Goal: Find specific page/section: Find specific page/section

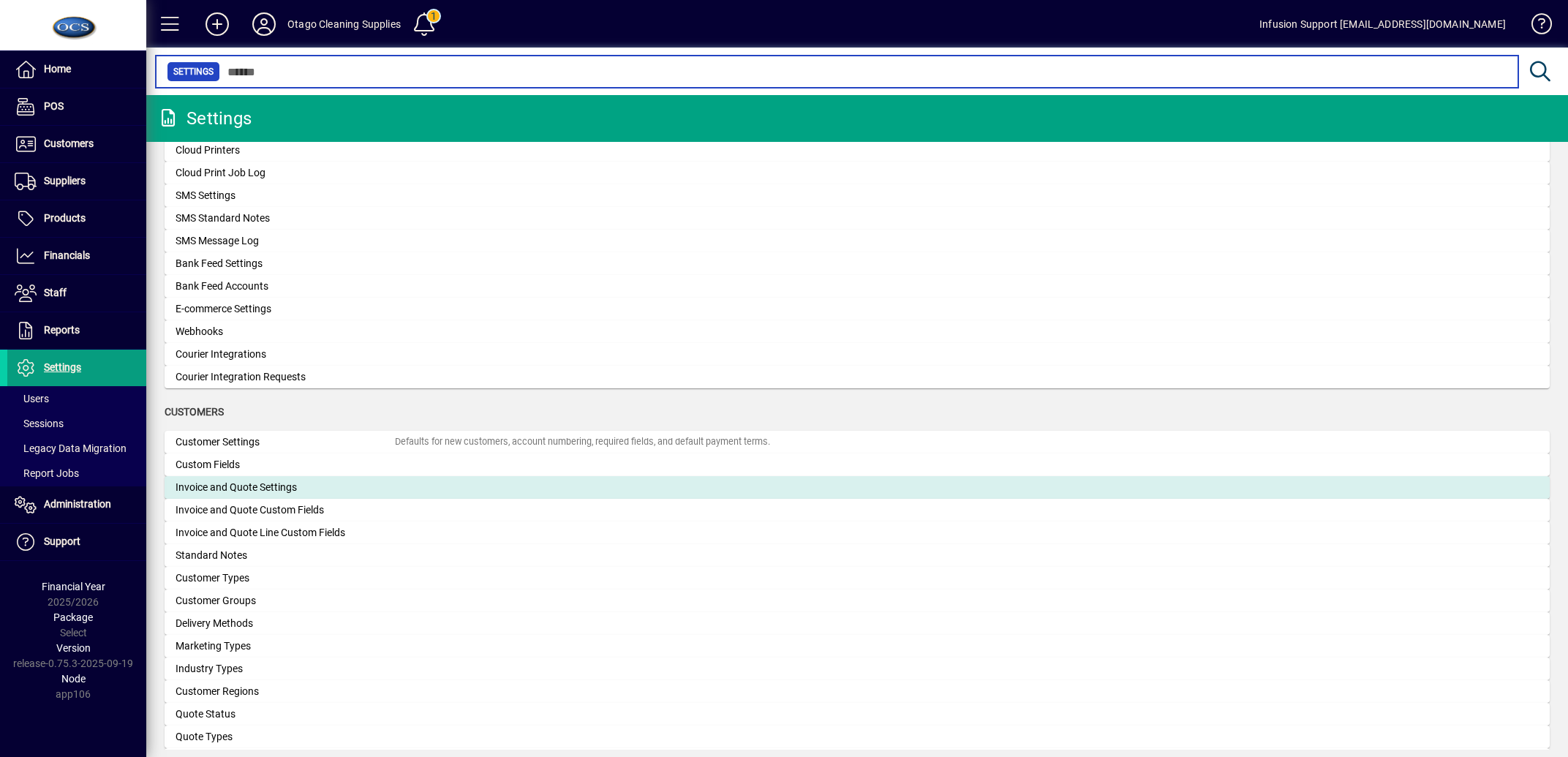
scroll to position [577, 0]
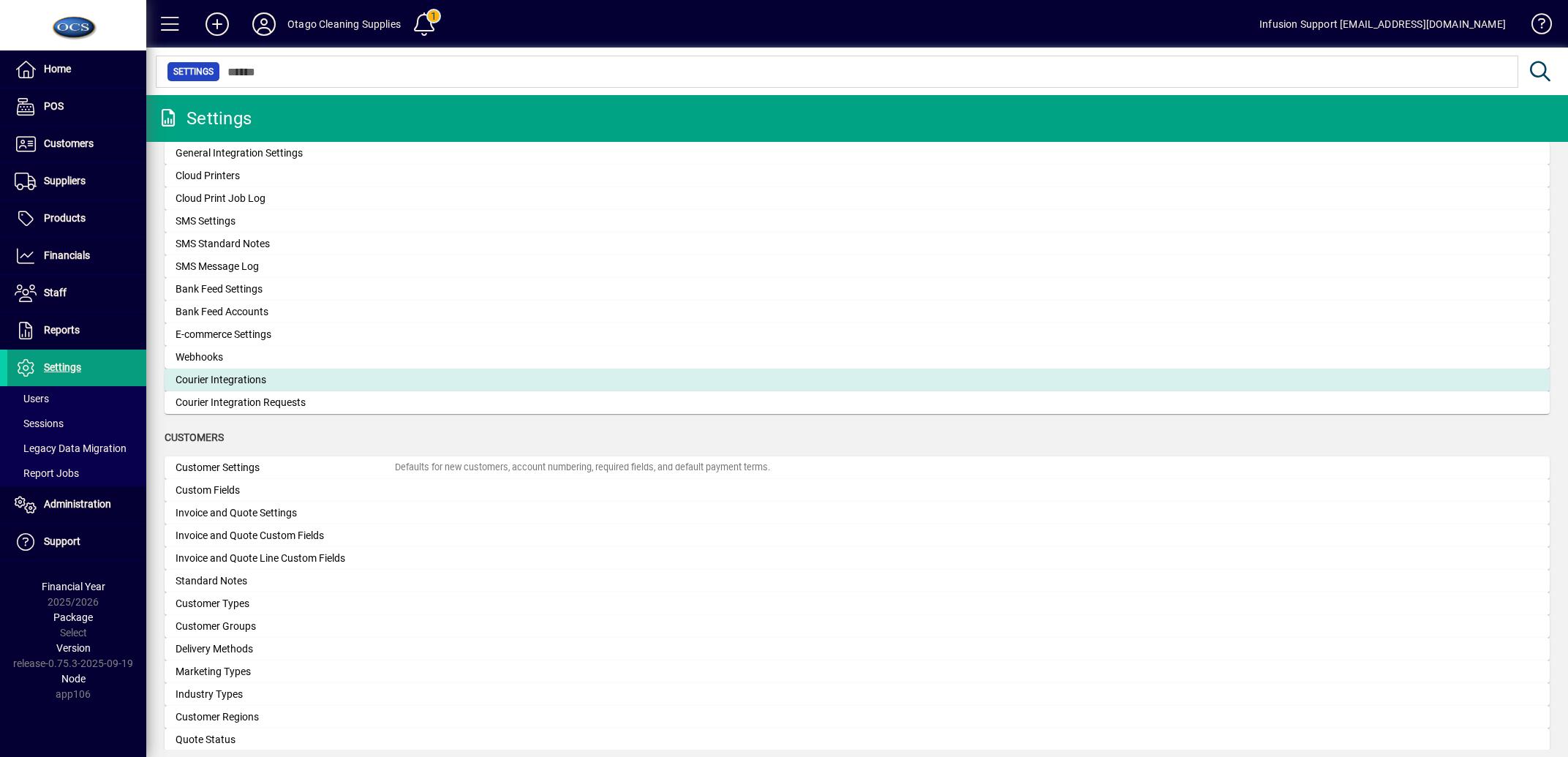
click at [241, 376] on div "Courier Integrations" at bounding box center [285, 380] width 220 height 16
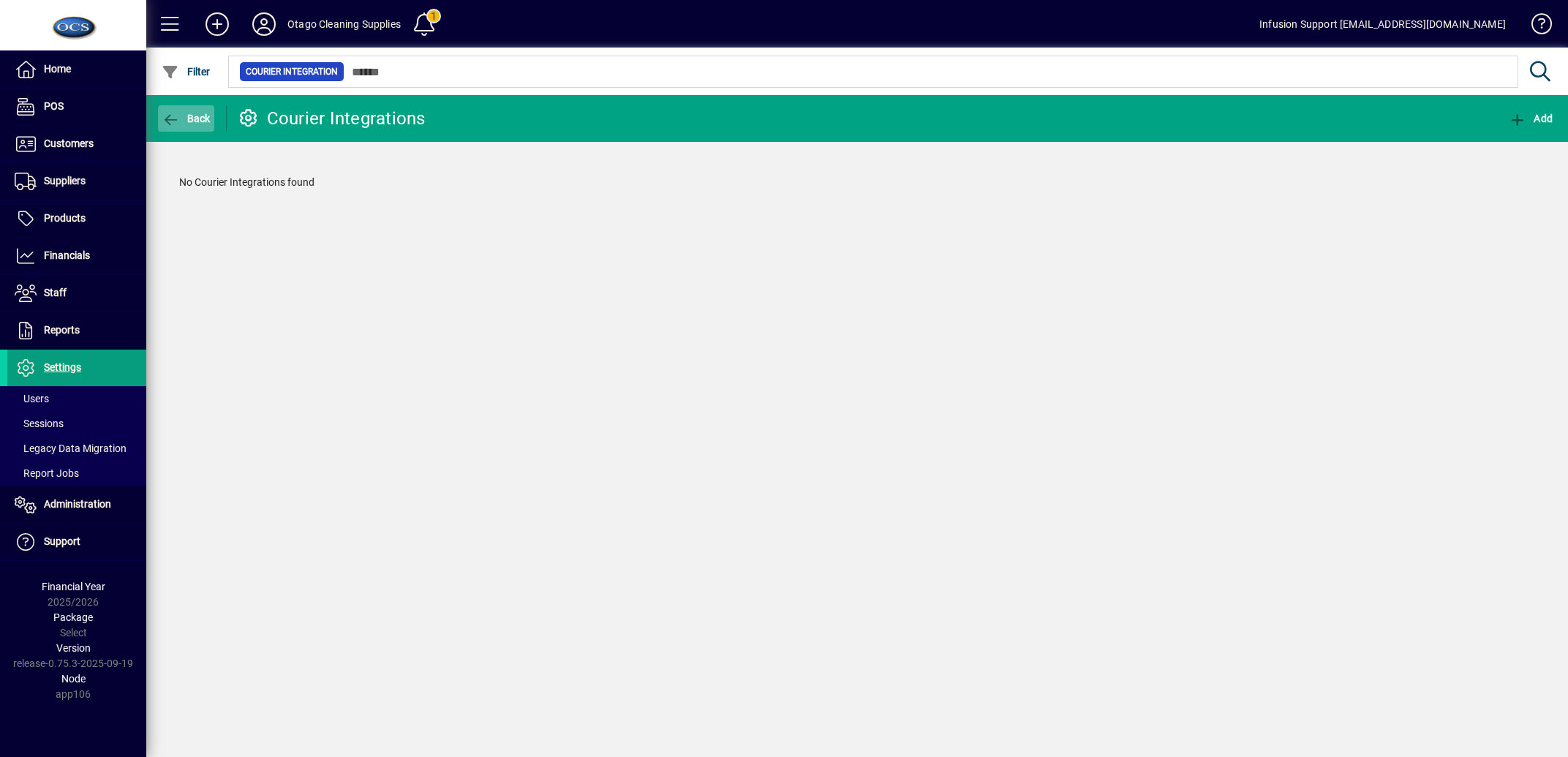
click at [166, 117] on icon "button" at bounding box center [170, 120] width 18 height 15
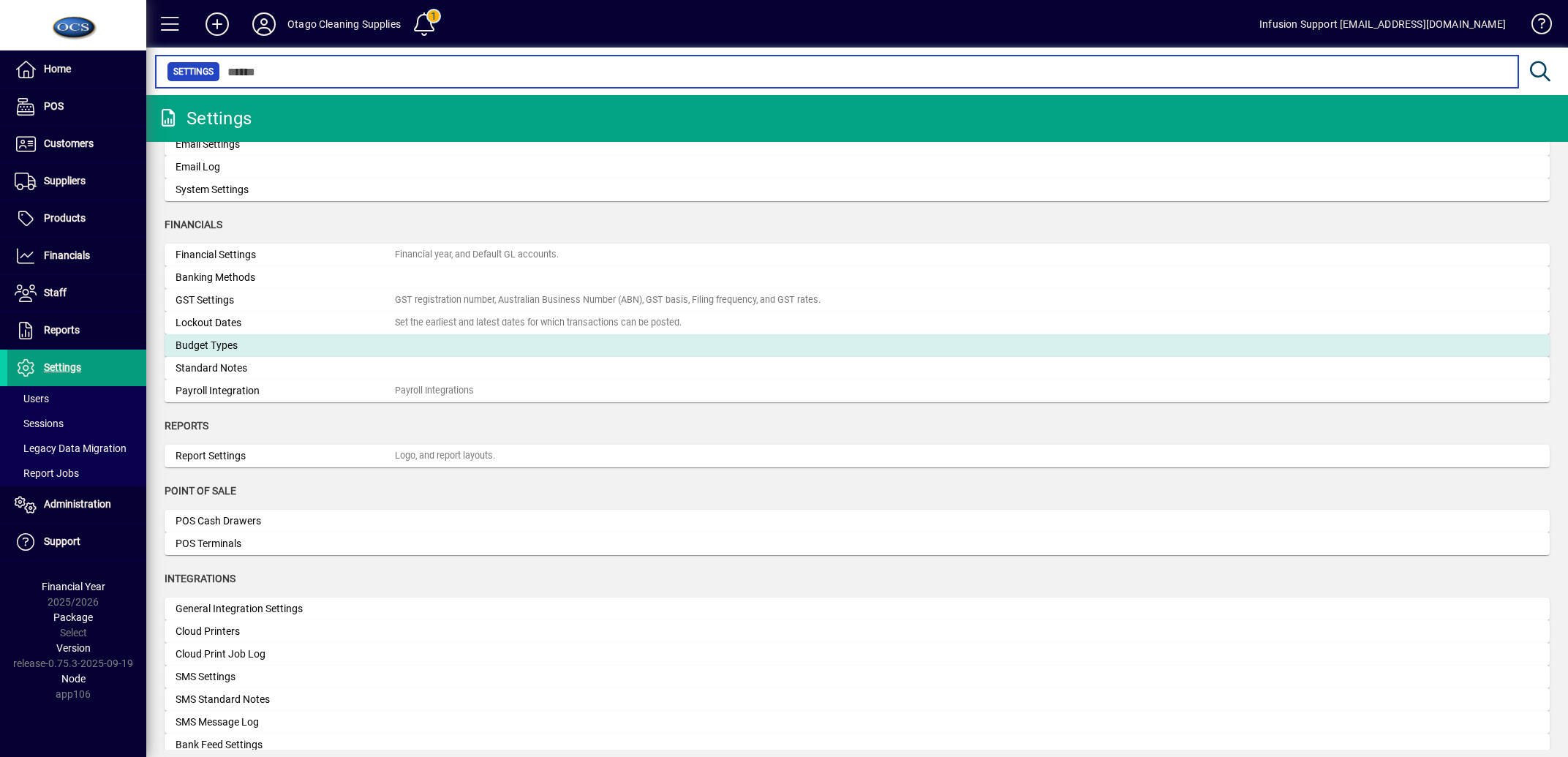
scroll to position [147, 0]
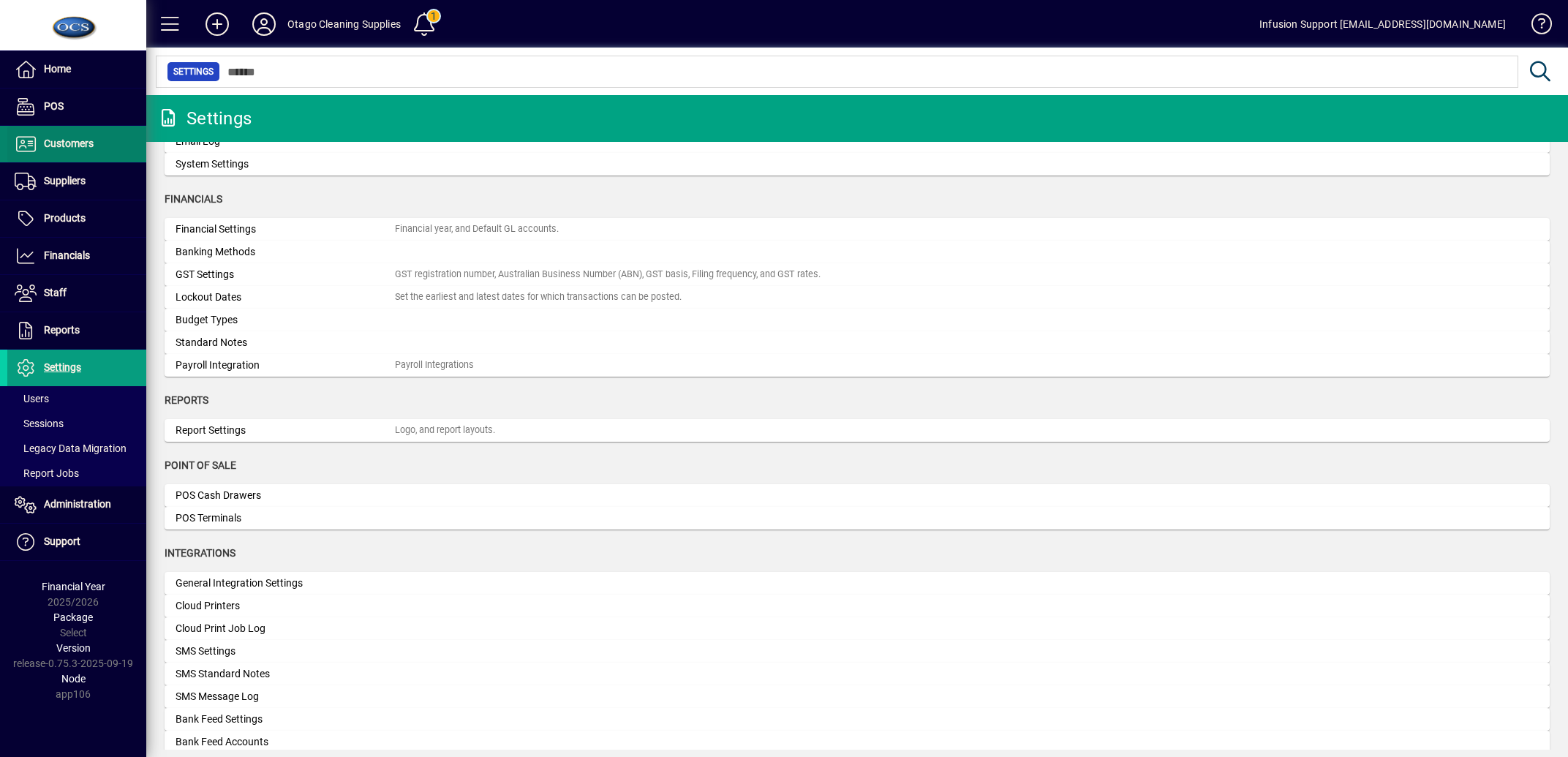
click at [53, 145] on span "Customers" at bounding box center [69, 143] width 50 height 12
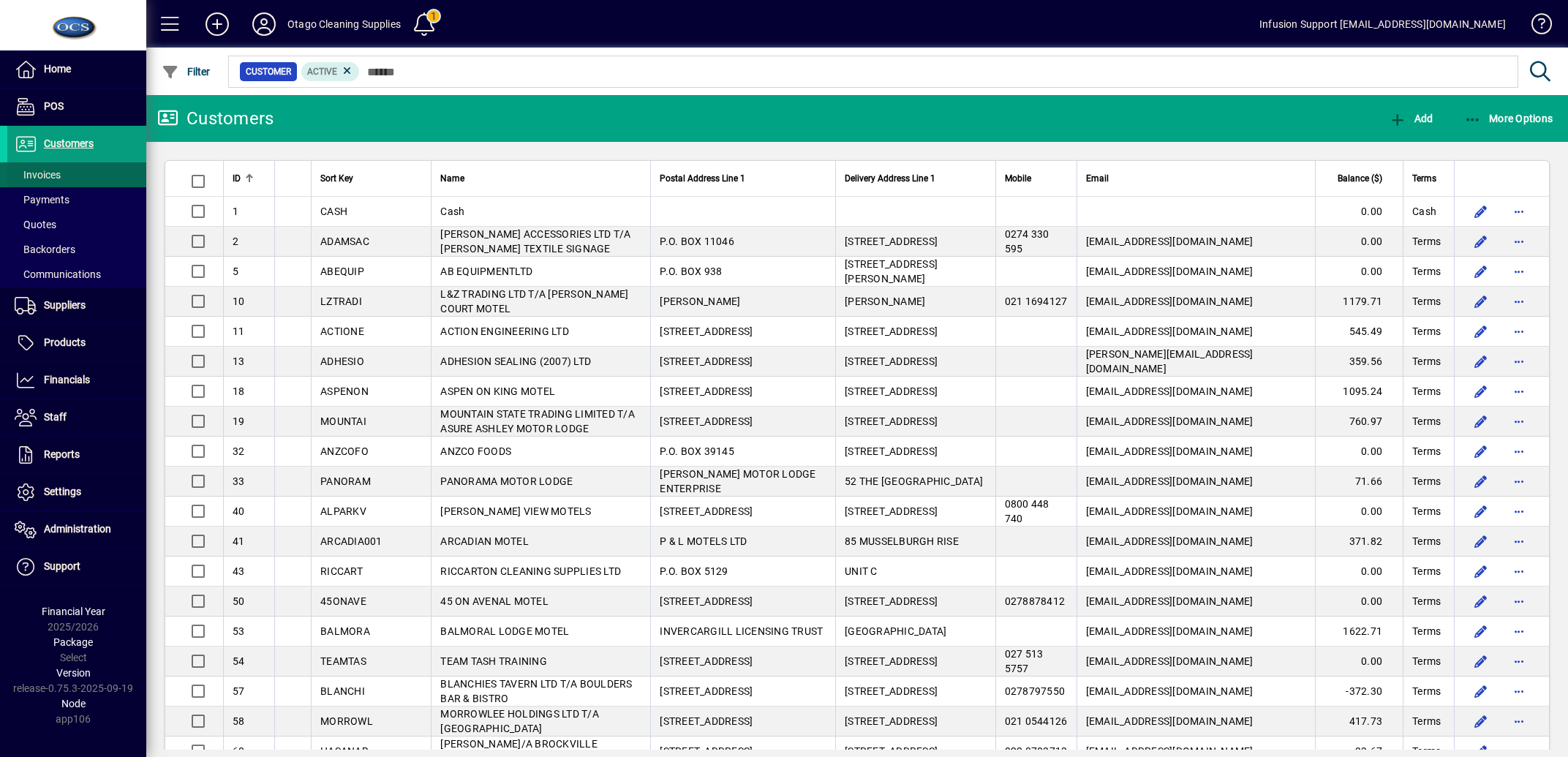
click at [45, 176] on span "Invoices" at bounding box center [38, 174] width 46 height 12
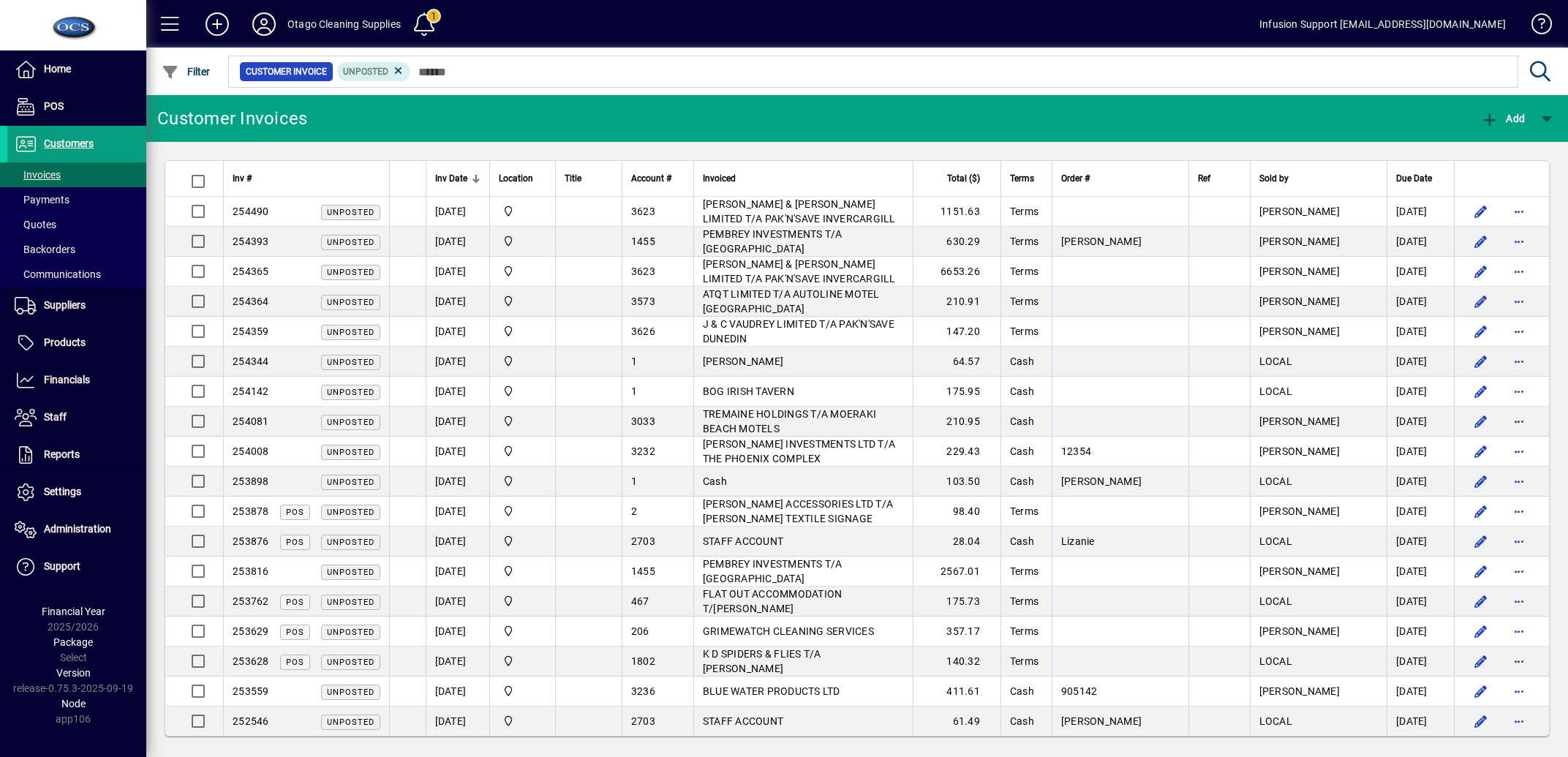
click at [264, 16] on icon at bounding box center [264, 24] width 29 height 23
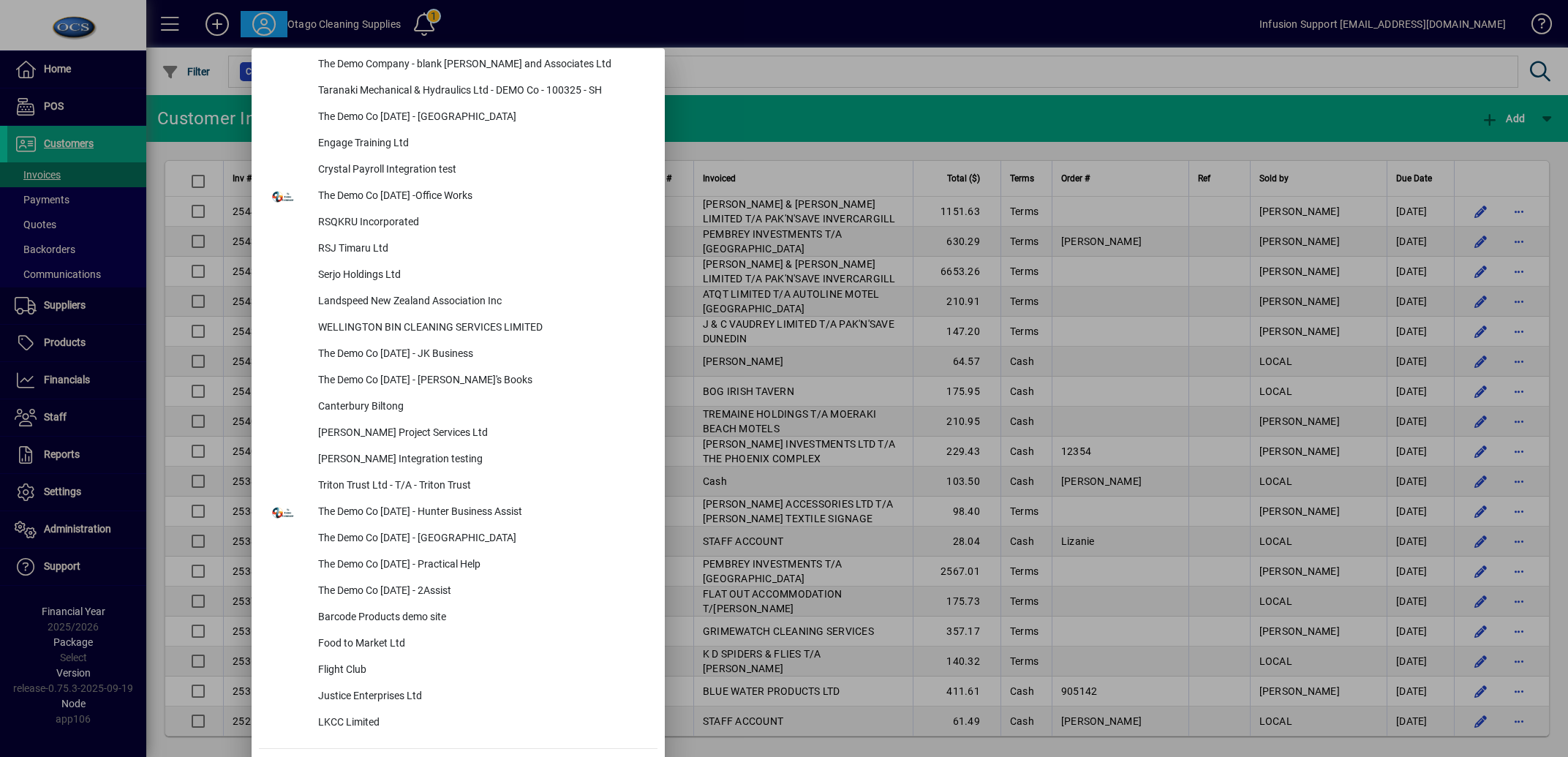
scroll to position [6185, 0]
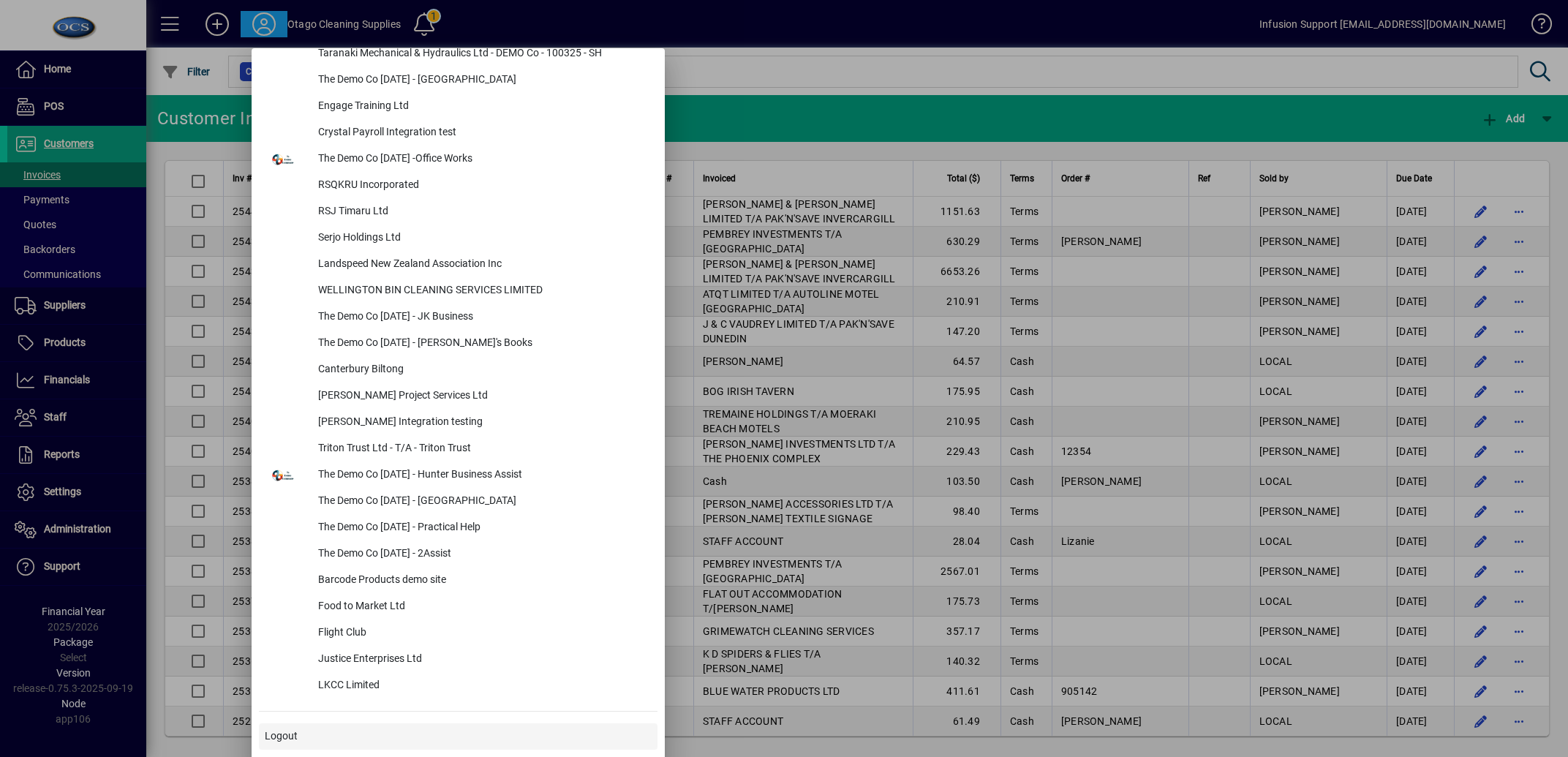
click at [283, 739] on span "Logout" at bounding box center [282, 736] width 33 height 16
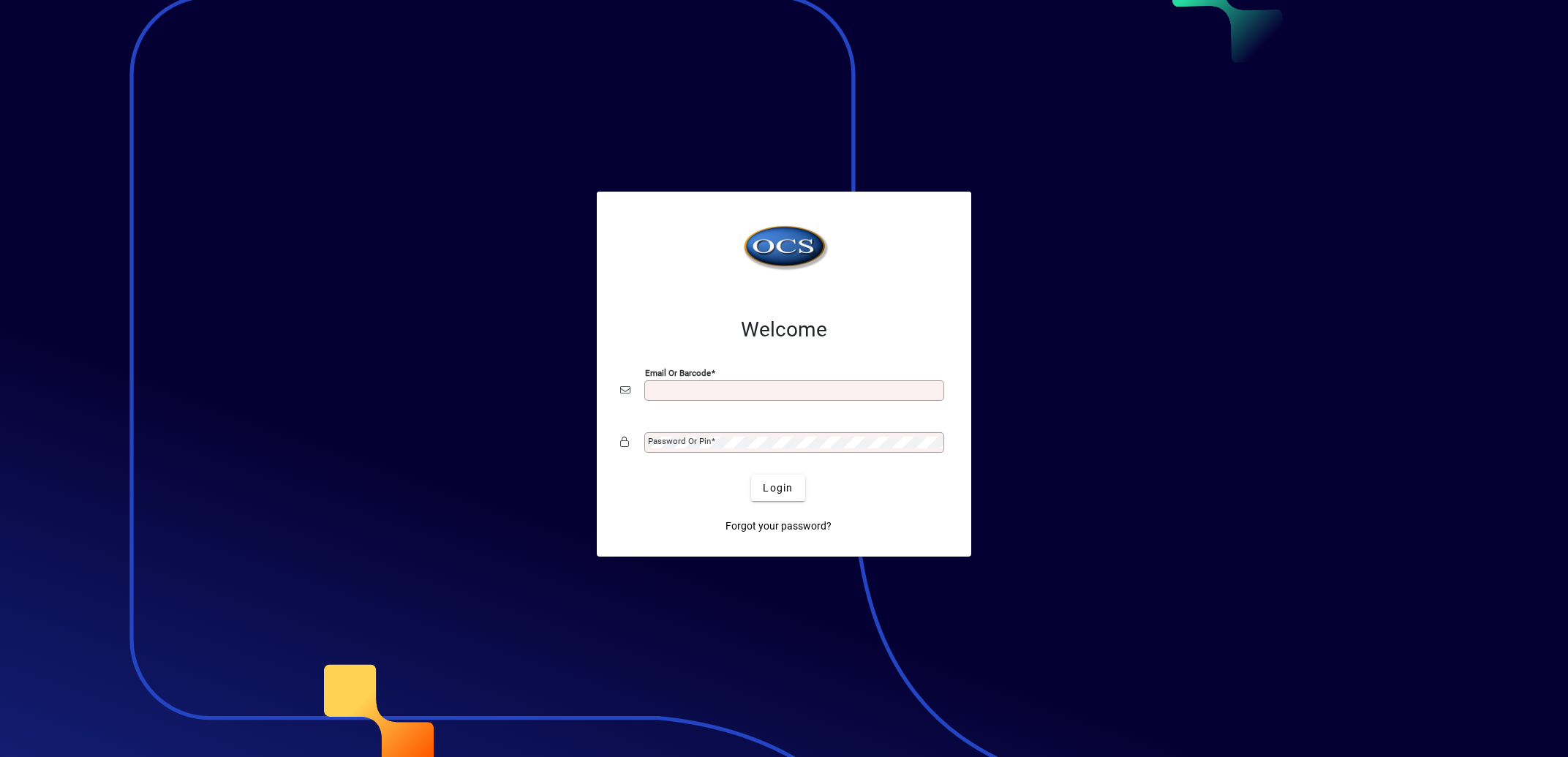
click at [461, 186] on div at bounding box center [784, 378] width 1568 height 757
